Goal: Information Seeking & Learning: Learn about a topic

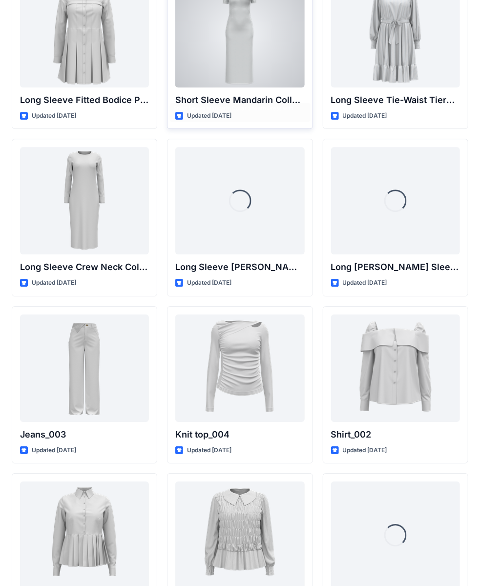
scroll to position [4090, 0]
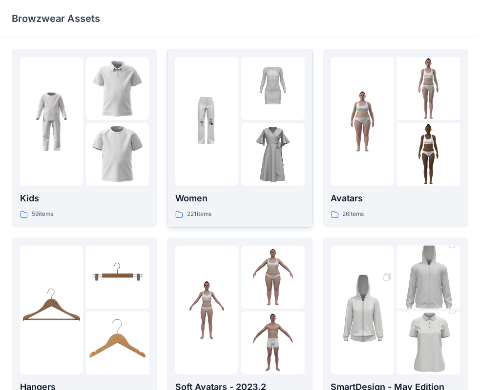
click at [238, 206] on div "Women 221 items" at bounding box center [239, 206] width 129 height 28
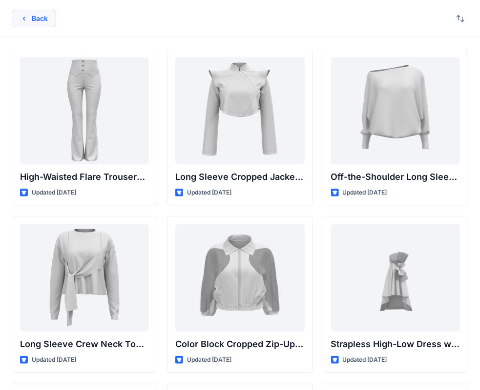
click at [45, 18] on button "Back" at bounding box center [34, 19] width 44 height 18
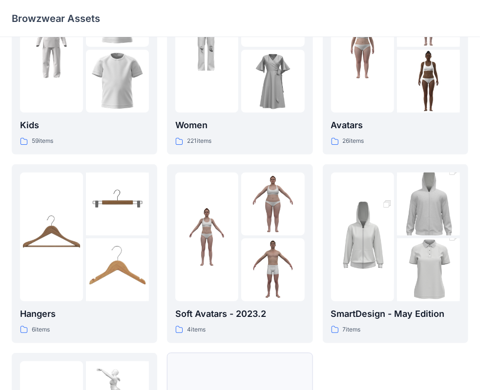
scroll to position [242, 0]
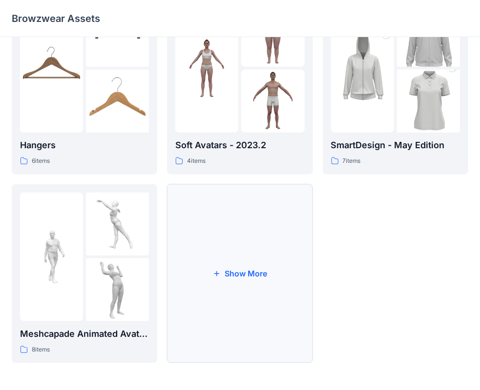
click at [261, 246] on button "Show More" at bounding box center [239, 273] width 145 height 179
click at [261, 248] on div at bounding box center [272, 224] width 63 height 63
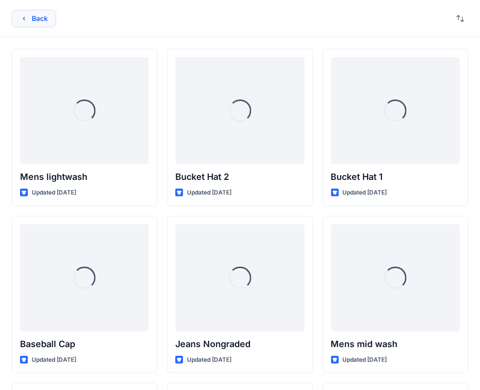
click at [34, 14] on button "Back" at bounding box center [34, 19] width 44 height 18
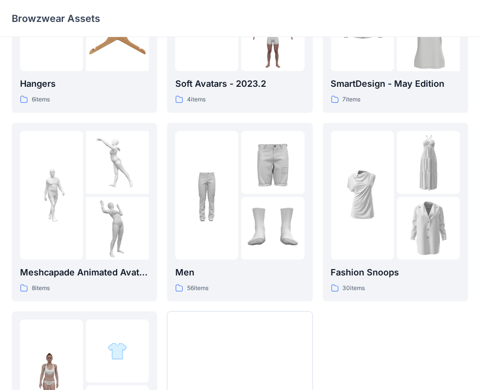
scroll to position [431, 0]
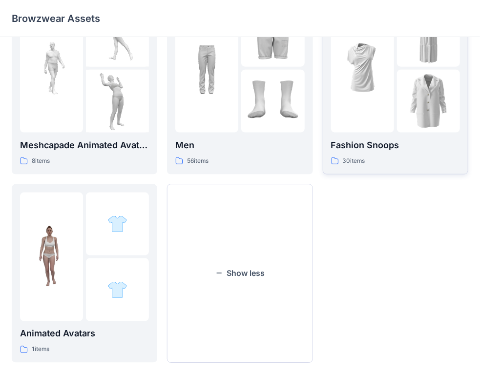
click at [395, 150] on p "Fashion Snoops" at bounding box center [395, 146] width 129 height 14
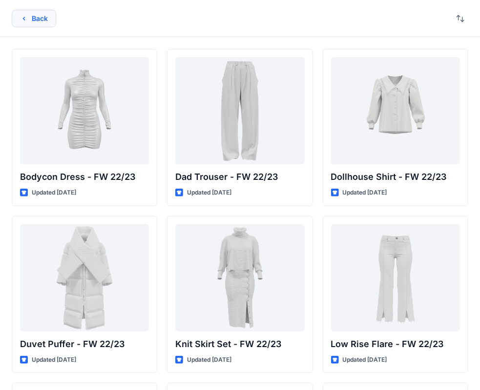
click at [37, 16] on button "Back" at bounding box center [34, 19] width 44 height 18
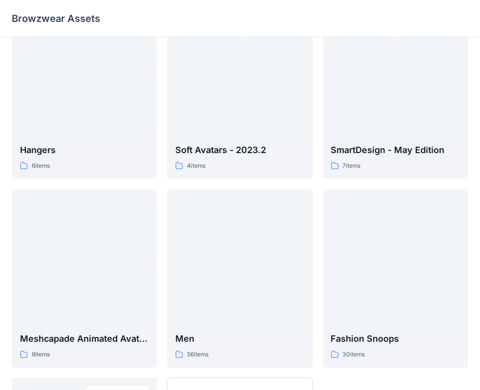
scroll to position [41, 0]
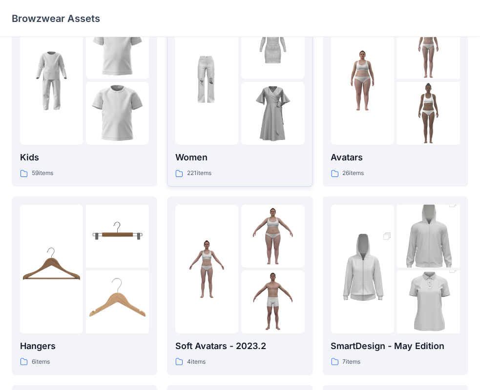
click at [276, 143] on img at bounding box center [272, 113] width 63 height 63
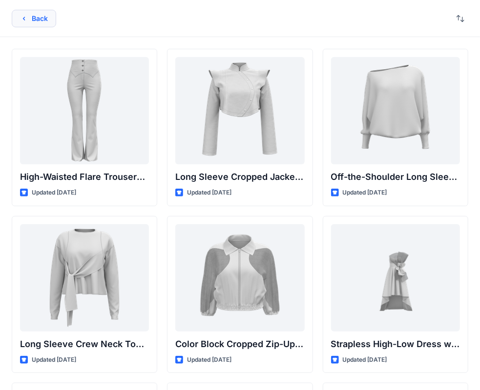
click at [46, 16] on button "Back" at bounding box center [34, 19] width 44 height 18
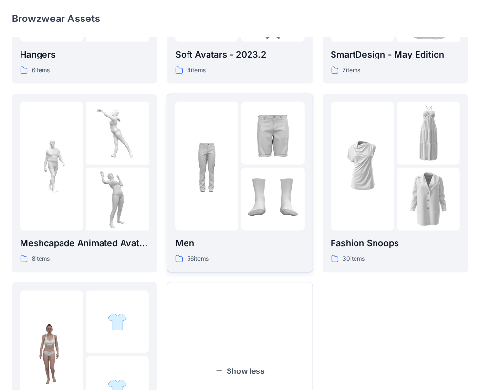
scroll to position [334, 0]
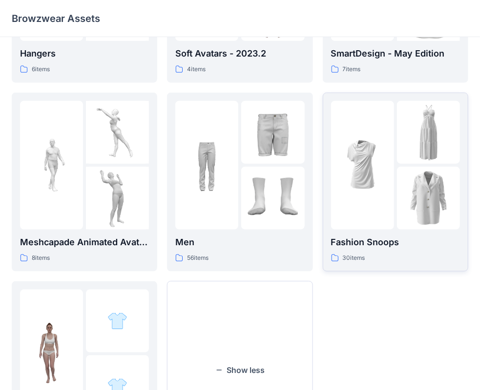
click at [401, 248] on p "Fashion Snoops" at bounding box center [395, 243] width 129 height 14
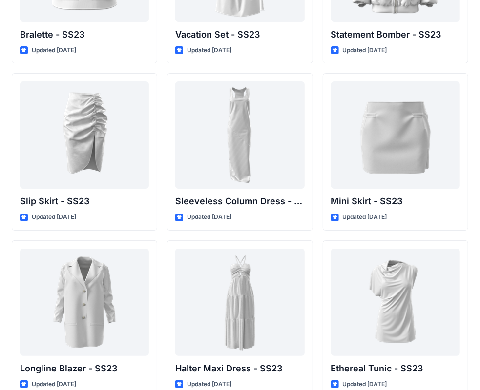
scroll to position [1328, 0]
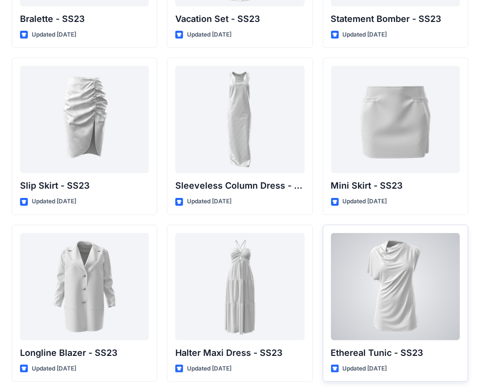
click at [411, 297] on div at bounding box center [395, 286] width 129 height 107
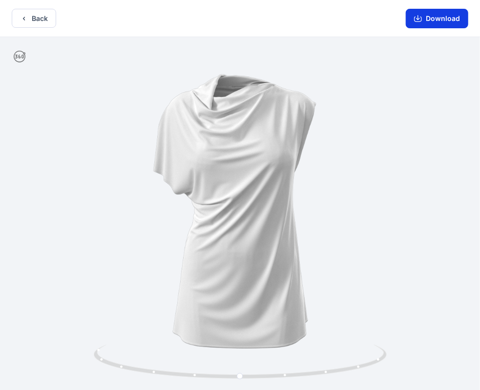
click at [455, 16] on button "Download" at bounding box center [437, 19] width 62 height 20
